Goal: Task Accomplishment & Management: Use online tool/utility

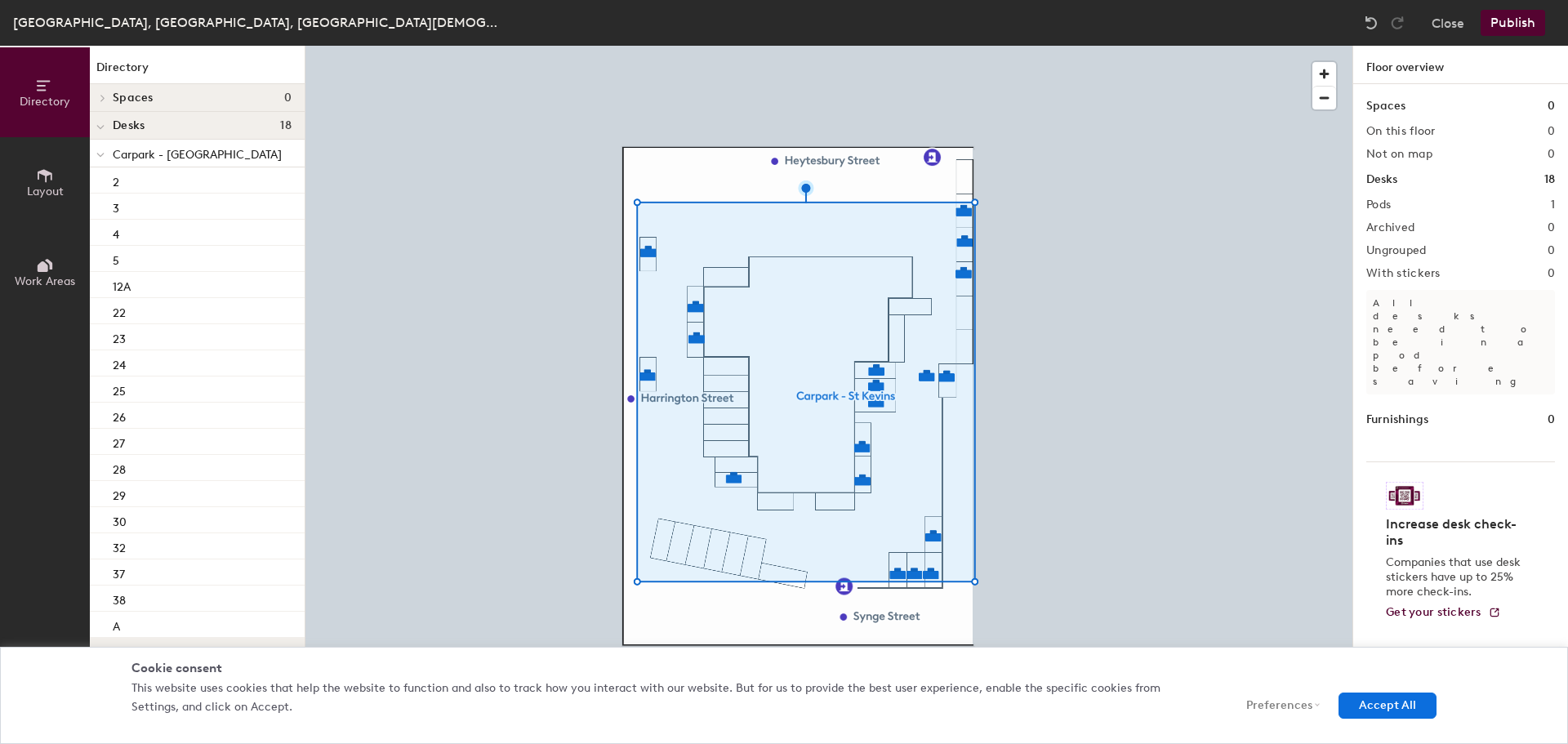
click at [964, 45] on div at bounding box center [829, 45] width 1047 height 0
click at [1097, 45] on div at bounding box center [829, 45] width 1047 height 0
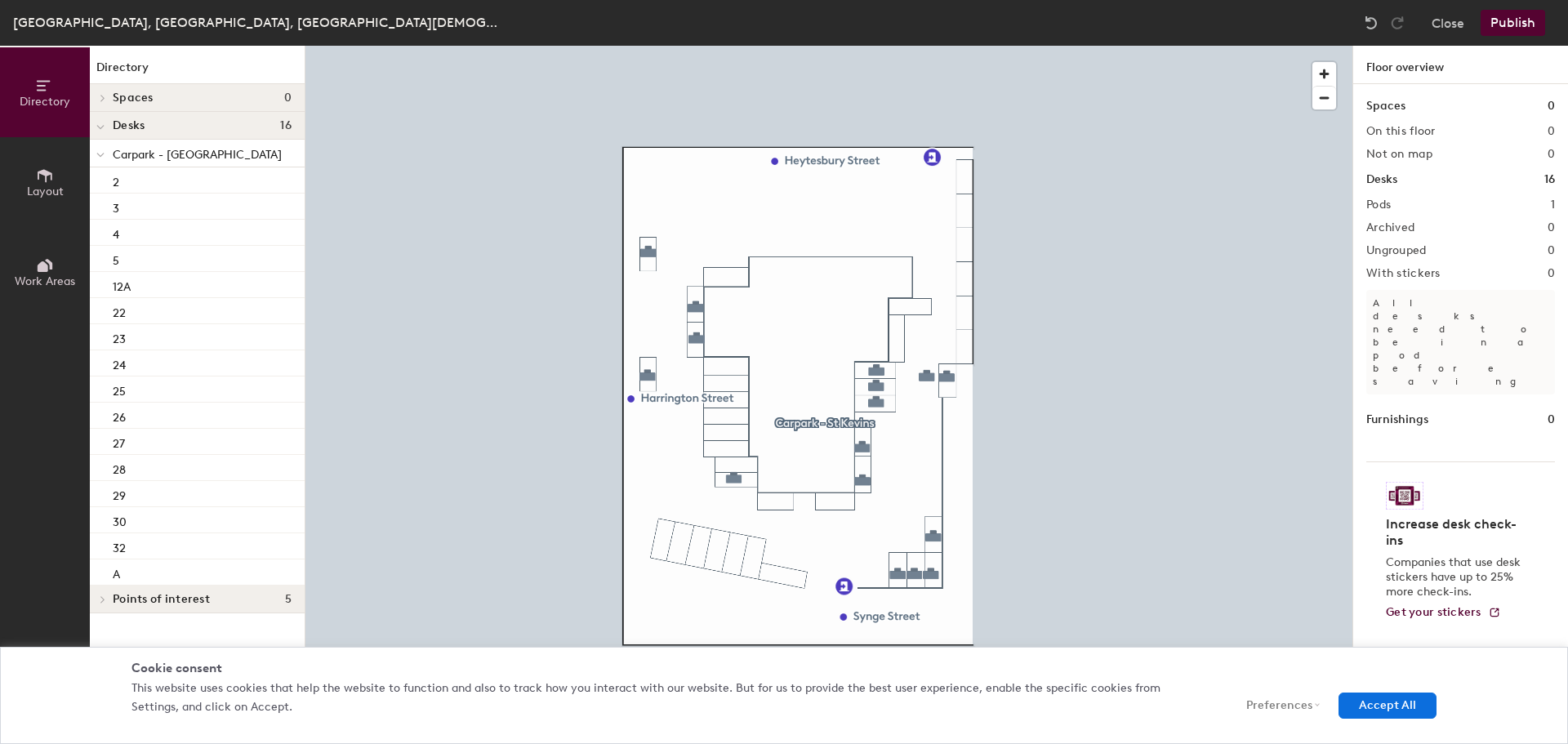
click at [1502, 26] on button "Publish" at bounding box center [1513, 22] width 65 height 26
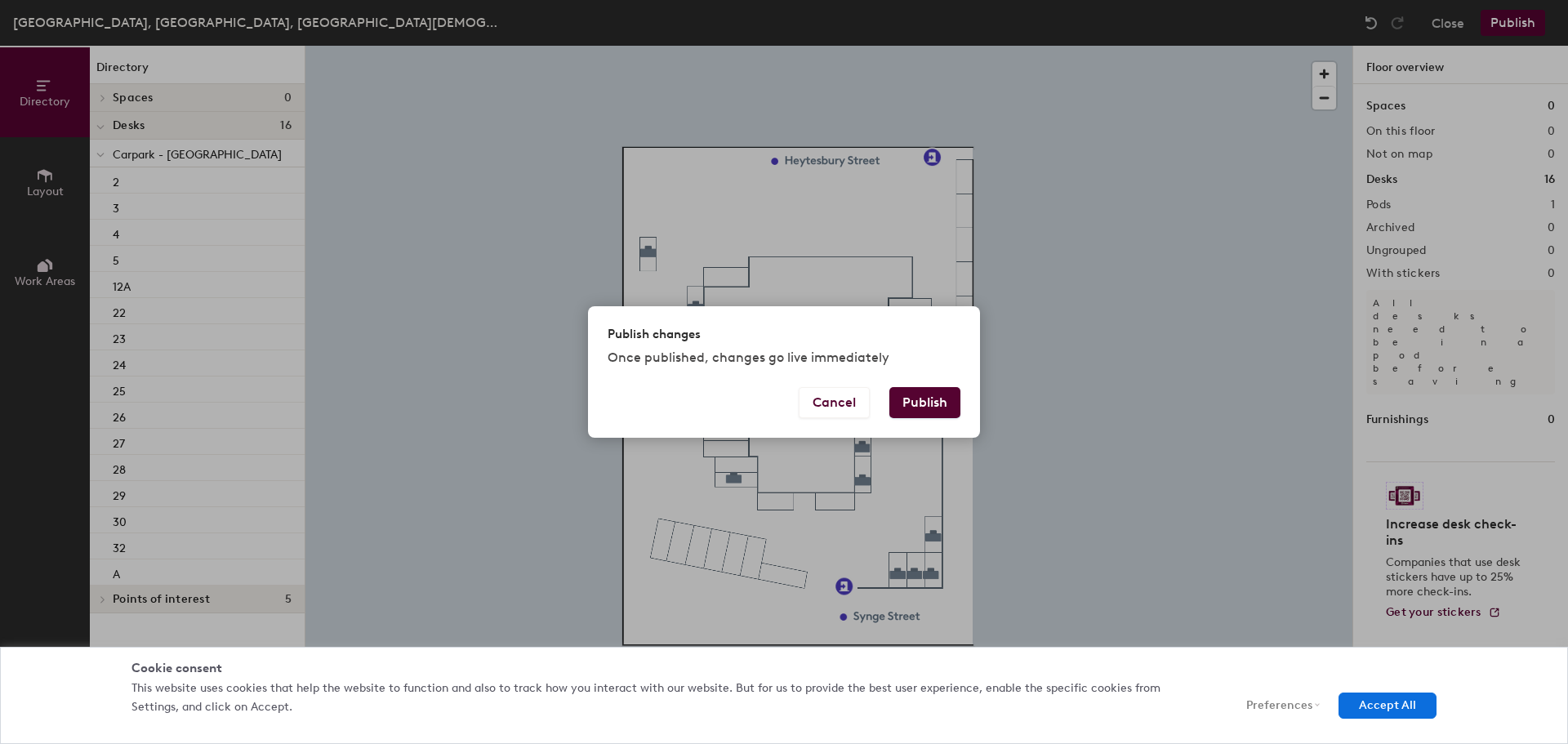
drag, startPoint x: 937, startPoint y: 404, endPoint x: 931, endPoint y: 417, distance: 14.3
click at [936, 406] on button "Publish" at bounding box center [924, 402] width 71 height 31
